Goal: Task Accomplishment & Management: Use online tool/utility

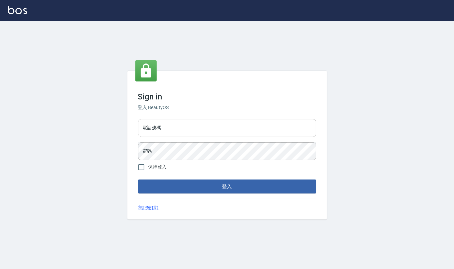
click at [199, 134] on input "電話號碼" at bounding box center [227, 128] width 178 height 18
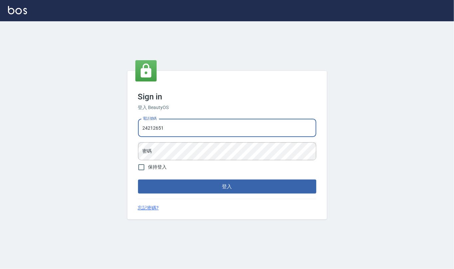
type input "24212651"
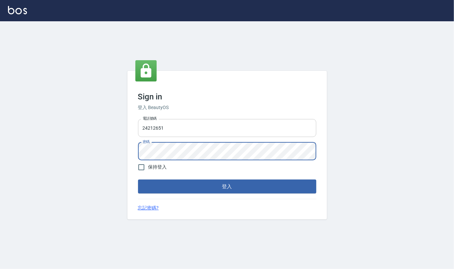
click at [138, 180] on button "登入" at bounding box center [227, 187] width 178 height 14
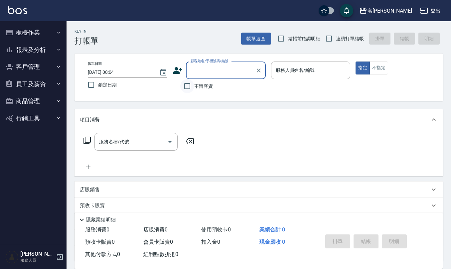
click at [188, 88] on input "不留客資" at bounding box center [187, 86] width 14 height 14
checkbox input "true"
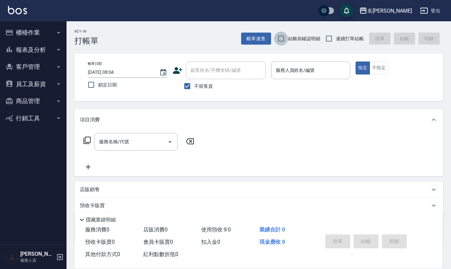
click at [284, 40] on input "結帳前確認明細" at bounding box center [281, 39] width 14 height 14
checkbox input "true"
click at [330, 37] on input "連續打單結帳" at bounding box center [329, 39] width 14 height 14
checkbox input "true"
click at [297, 68] on input "服務人員姓名/編號" at bounding box center [311, 71] width 74 height 12
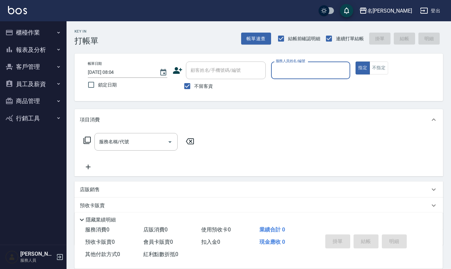
click at [297, 68] on input "服務人員姓名/編號" at bounding box center [311, 71] width 74 height 12
